Goal: Navigation & Orientation: Find specific page/section

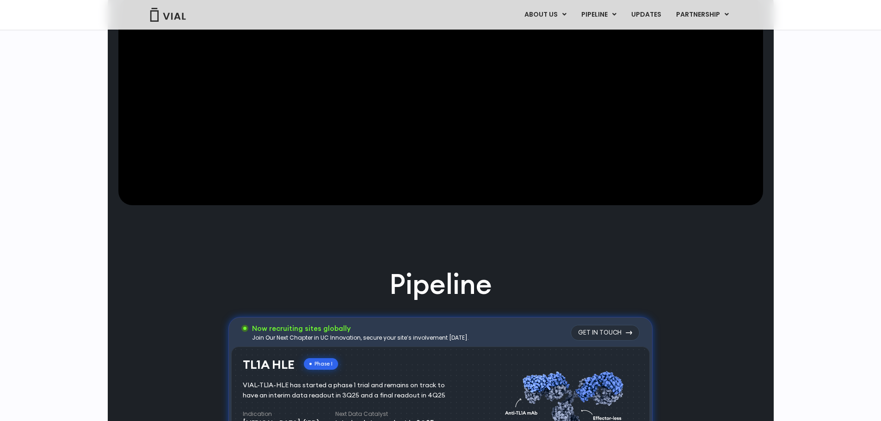
scroll to position [231, 0]
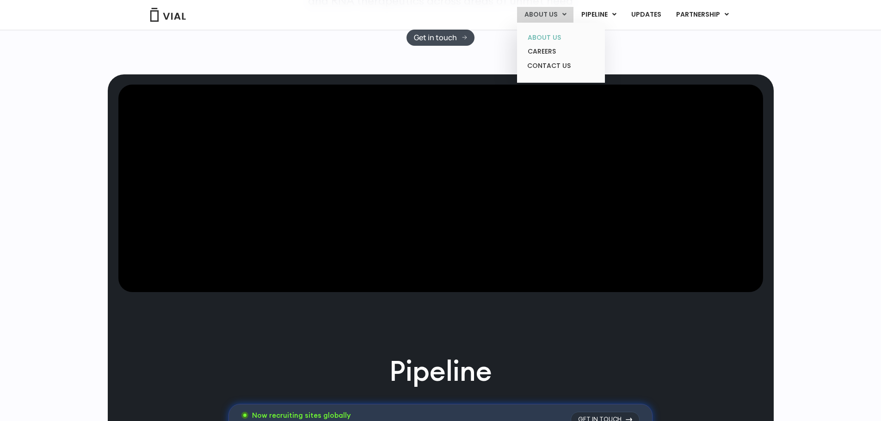
click at [549, 37] on link "ABOUT US" at bounding box center [560, 38] width 81 height 14
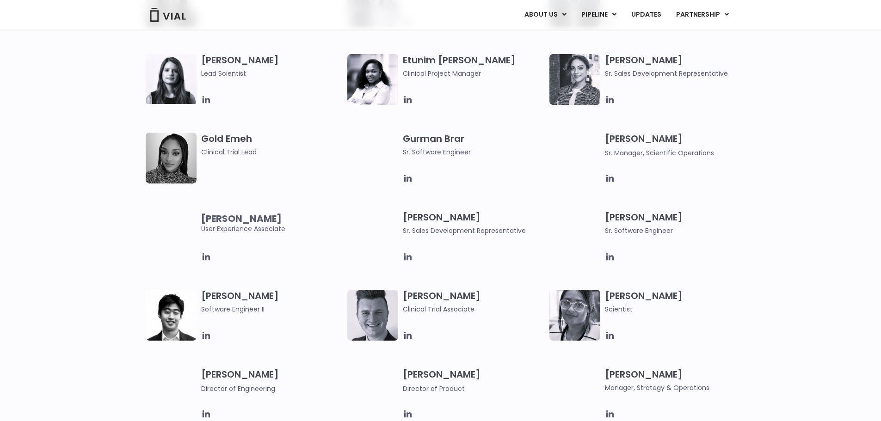
scroll to position [925, 0]
